Goal: Task Accomplishment & Management: Complete application form

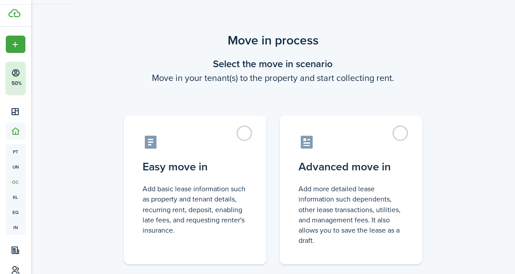
click at [155, 120] on label "Easy move in Add basic lease information such as property and tenant details, r…" at bounding box center [195, 190] width 143 height 149
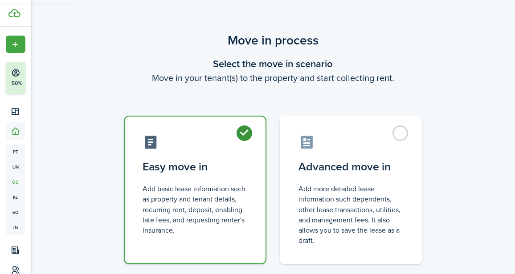
radio input "true"
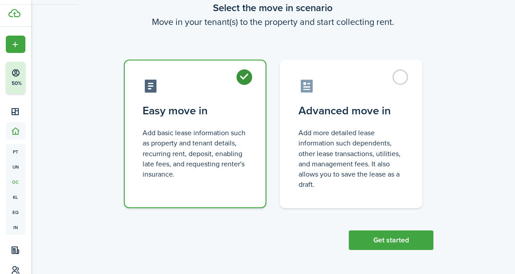
click at [406, 248] on button "Get started" at bounding box center [391, 241] width 85 height 20
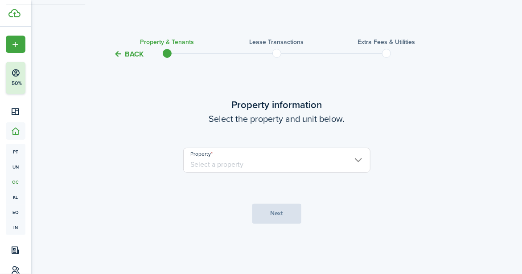
click at [225, 151] on input "Property" at bounding box center [276, 160] width 187 height 25
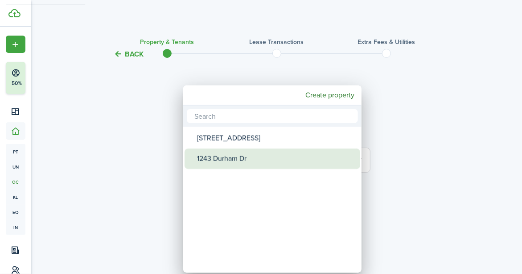
click at [227, 159] on div "1243 Durham Dr" at bounding box center [276, 159] width 158 height 20
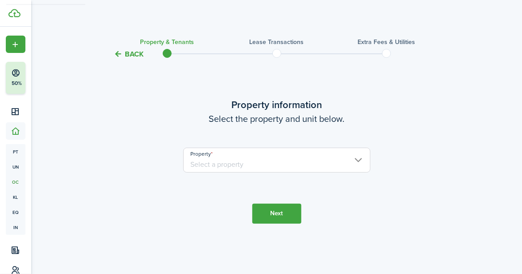
type input "1243 Durham Dr"
click at [278, 216] on button "Next" at bounding box center [276, 214] width 49 height 20
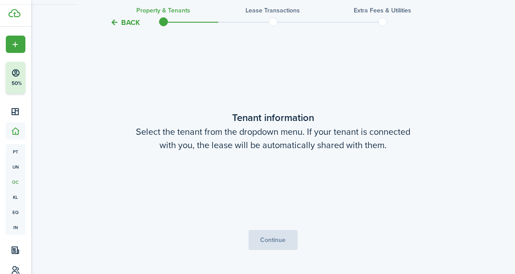
scroll to position [215, 0]
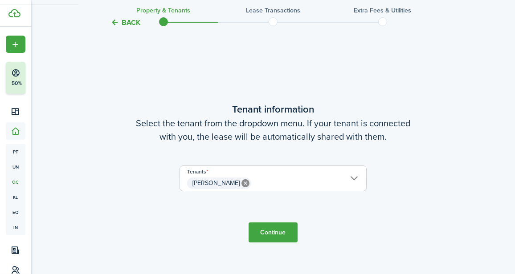
click at [273, 239] on button "Continue" at bounding box center [273, 233] width 49 height 20
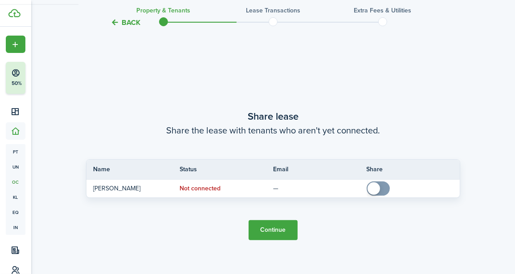
scroll to position [489, 0]
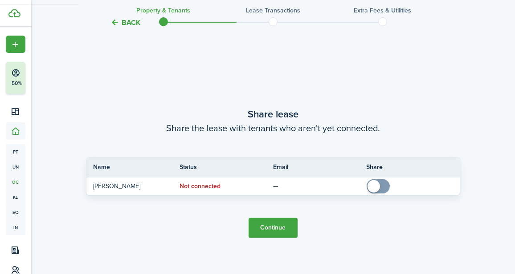
click at [266, 228] on button "Continue" at bounding box center [273, 228] width 49 height 20
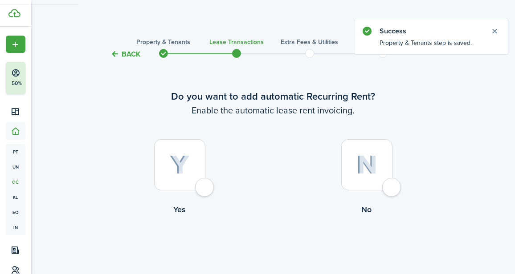
click at [186, 177] on div at bounding box center [179, 164] width 51 height 51
radio input "true"
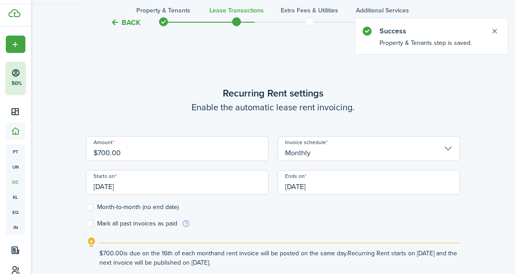
scroll to position [245, 0]
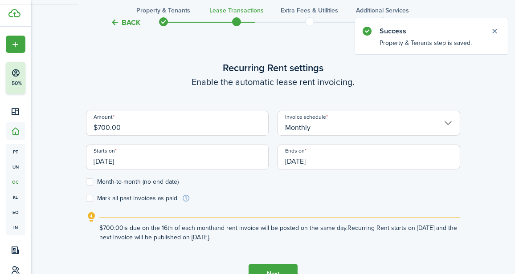
click at [188, 133] on input "$700.00" at bounding box center [177, 123] width 183 height 25
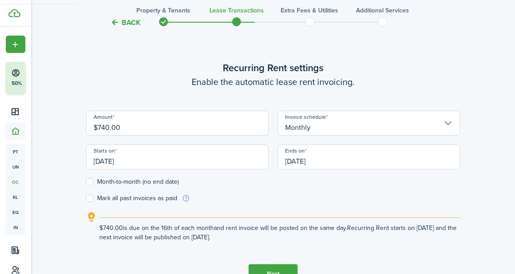
type input "$740.00"
click at [142, 181] on label "Month-to-month (no end date)" at bounding box center [132, 182] width 93 height 7
click at [86, 182] on input "Month-to-month (no end date)" at bounding box center [86, 182] width 0 height 0
checkbox input "true"
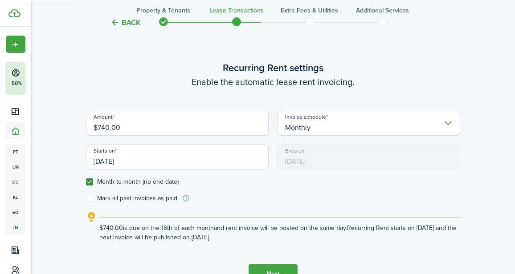
scroll to position [305, 0]
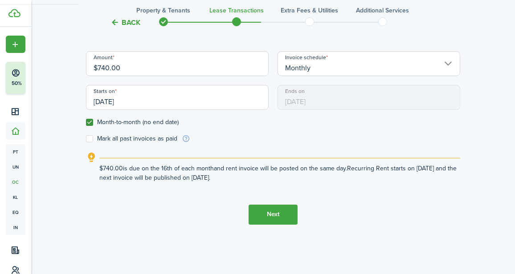
click at [257, 217] on button "Next" at bounding box center [273, 215] width 49 height 20
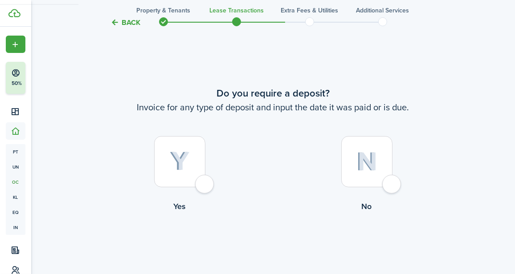
click at [188, 162] on img at bounding box center [180, 162] width 20 height 20
radio input "true"
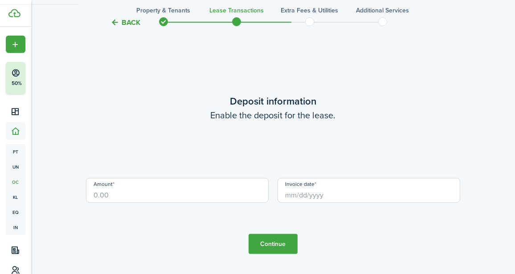
scroll to position [794, 0]
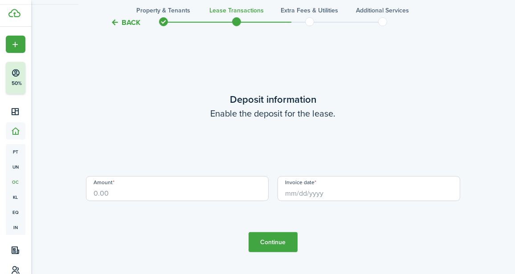
click at [141, 186] on input "Amount" at bounding box center [177, 188] width 183 height 25
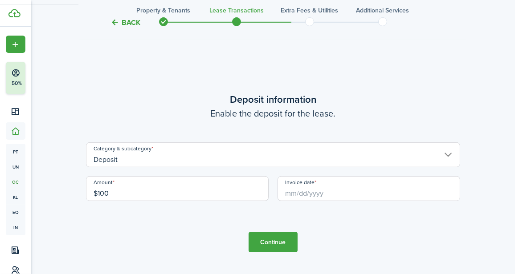
click at [364, 187] on input "Invoice date" at bounding box center [369, 188] width 183 height 25
type input "$100.00"
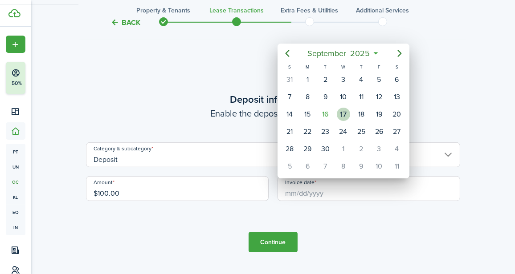
click at [330, 113] on div "16" at bounding box center [325, 114] width 13 height 13
type input "[DATE]"
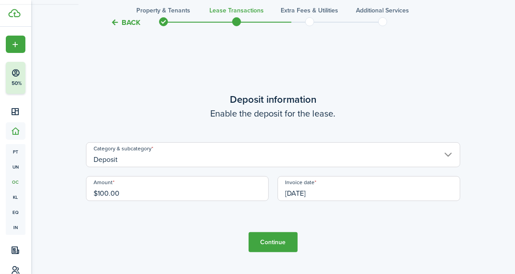
click at [274, 247] on button "Continue" at bounding box center [273, 243] width 49 height 20
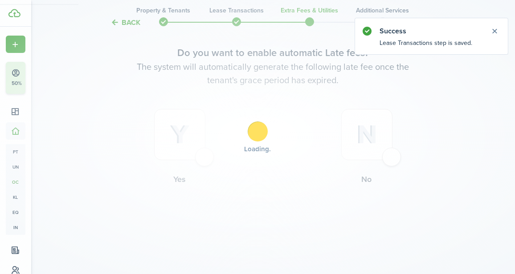
scroll to position [0, 0]
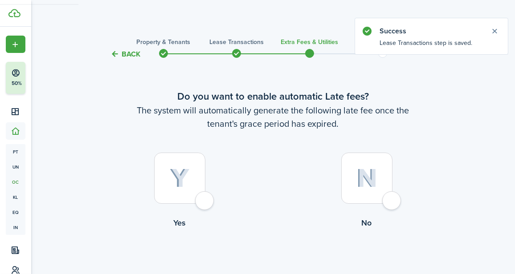
click at [385, 194] on div at bounding box center [366, 178] width 51 height 51
radio input "true"
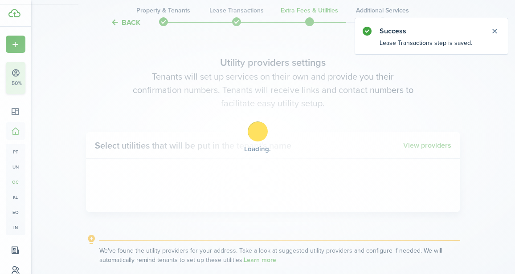
scroll to position [258, 0]
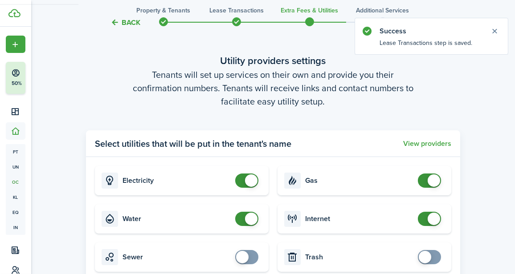
checkbox input "false"
click at [245, 185] on span at bounding box center [246, 181] width 9 height 14
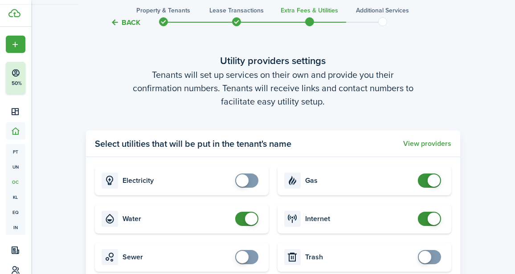
checkbox input "false"
click at [250, 219] on span at bounding box center [251, 219] width 12 height 12
checkbox input "false"
click at [433, 178] on span at bounding box center [434, 181] width 12 height 12
checkbox input "false"
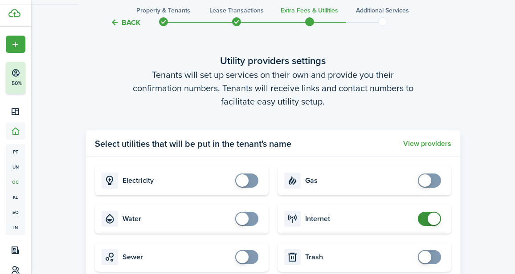
click at [436, 221] on span at bounding box center [434, 219] width 12 height 12
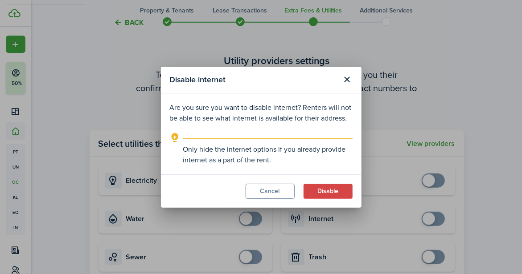
click at [315, 191] on button "Disable" at bounding box center [327, 191] width 49 height 15
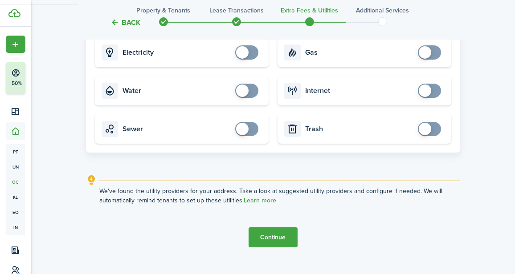
scroll to position [401, 0]
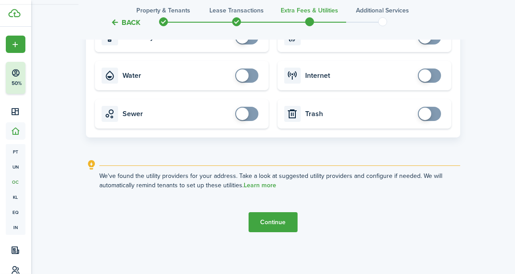
click at [281, 229] on button "Continue" at bounding box center [273, 223] width 49 height 20
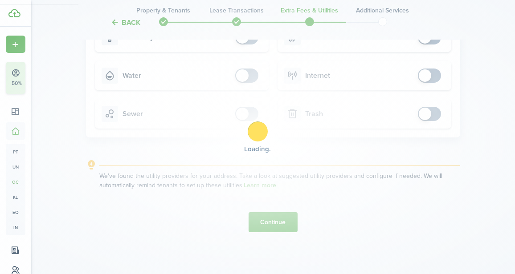
scroll to position [0, 0]
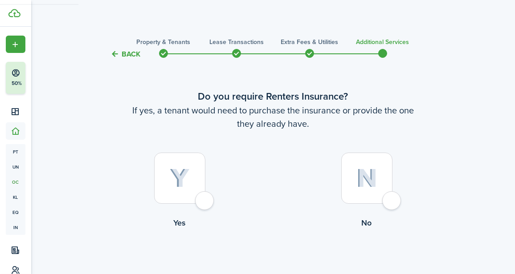
click at [386, 187] on div at bounding box center [366, 178] width 51 height 51
radio input "true"
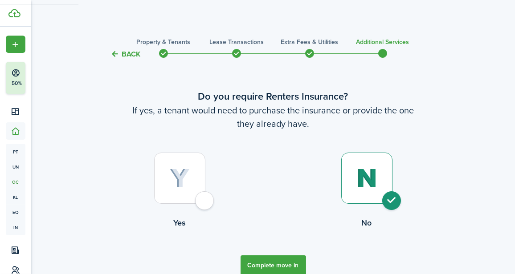
scroll to position [43, 0]
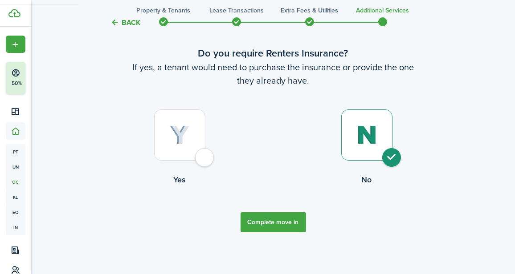
click at [266, 219] on button "Complete move in" at bounding box center [273, 223] width 65 height 20
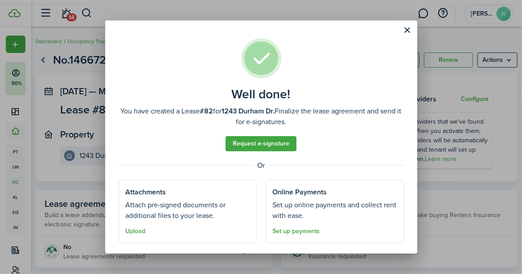
click at [407, 30] on button "Close modal" at bounding box center [407, 30] width 15 height 15
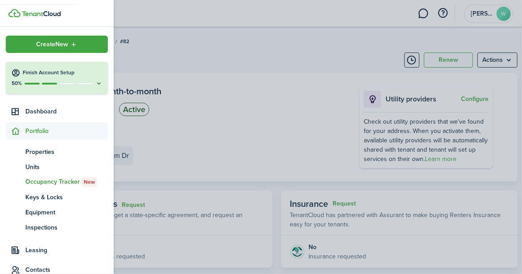
scroll to position [96, 0]
